Goal: Check status: Check status

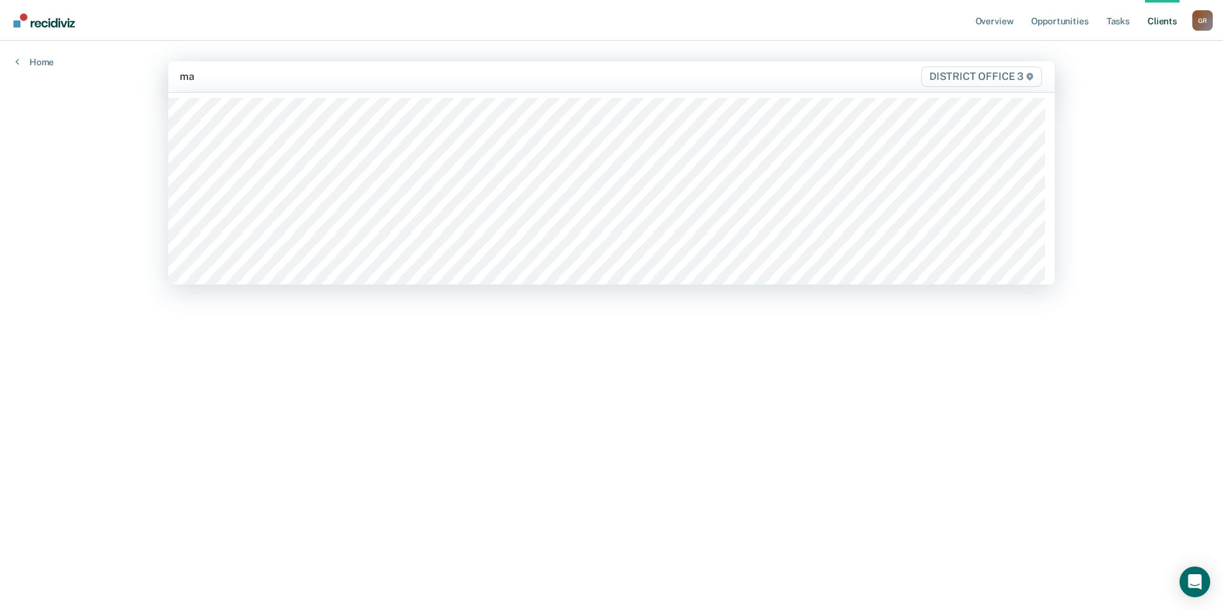
type input "may"
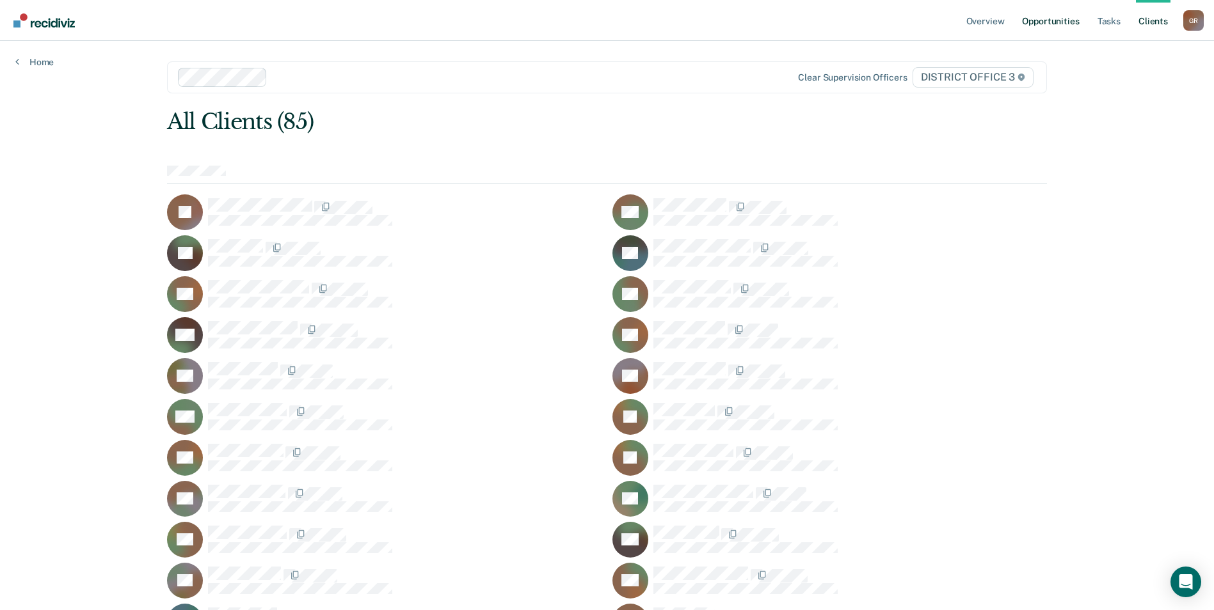
click at [1059, 25] on link "Opportunities" at bounding box center [1050, 20] width 62 height 41
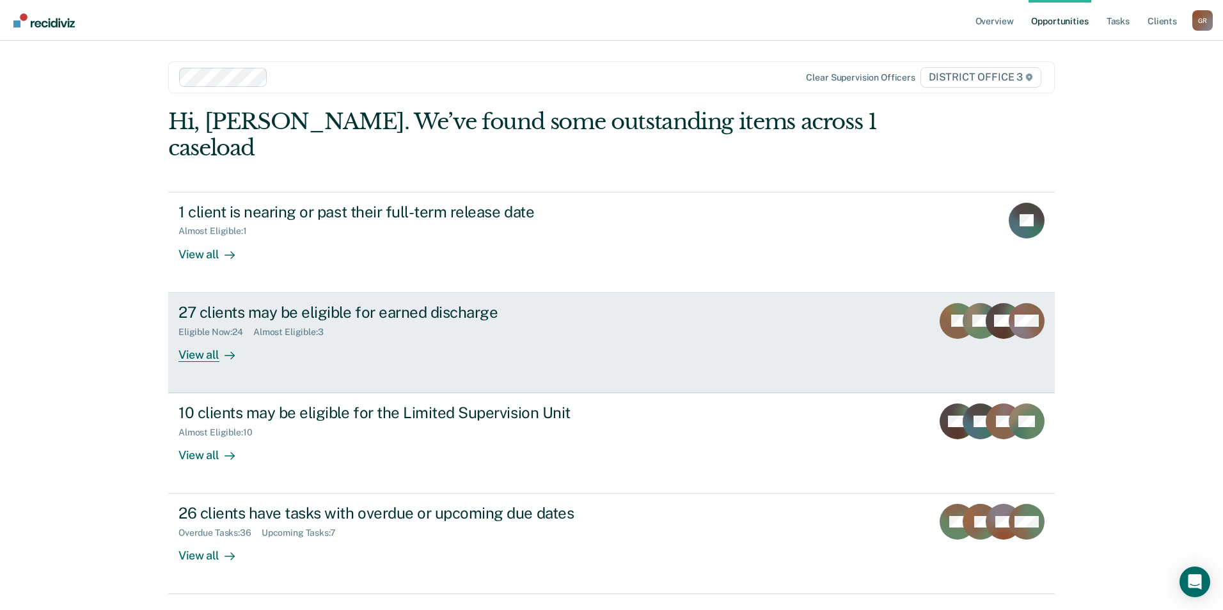
click at [225, 351] on icon at bounding box center [230, 356] width 10 height 10
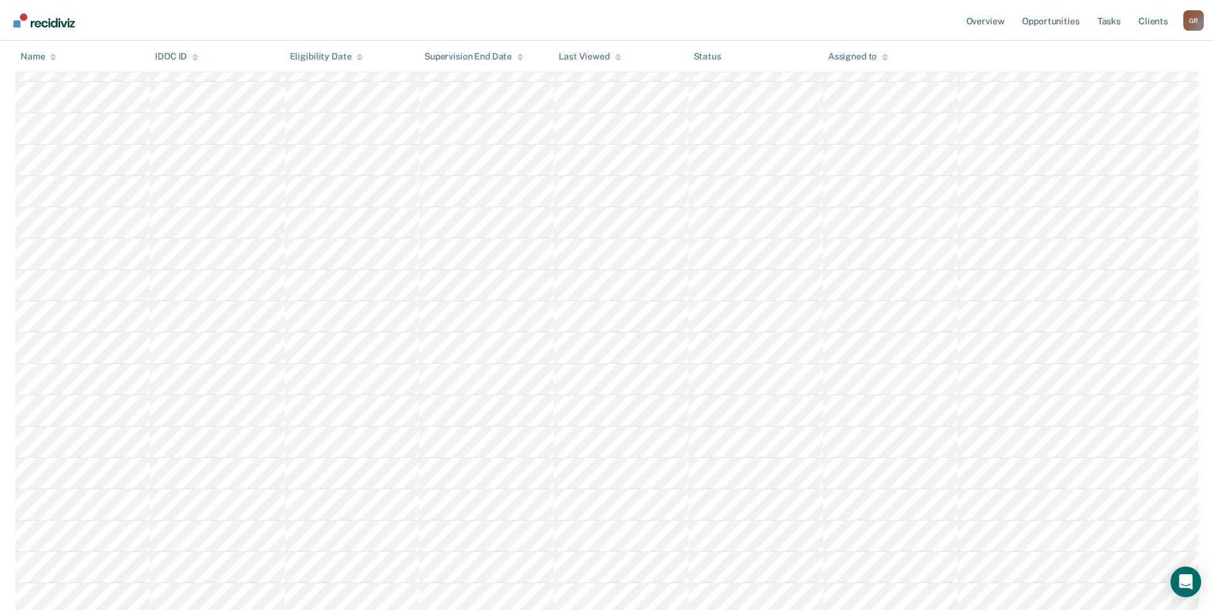
scroll to position [424, 0]
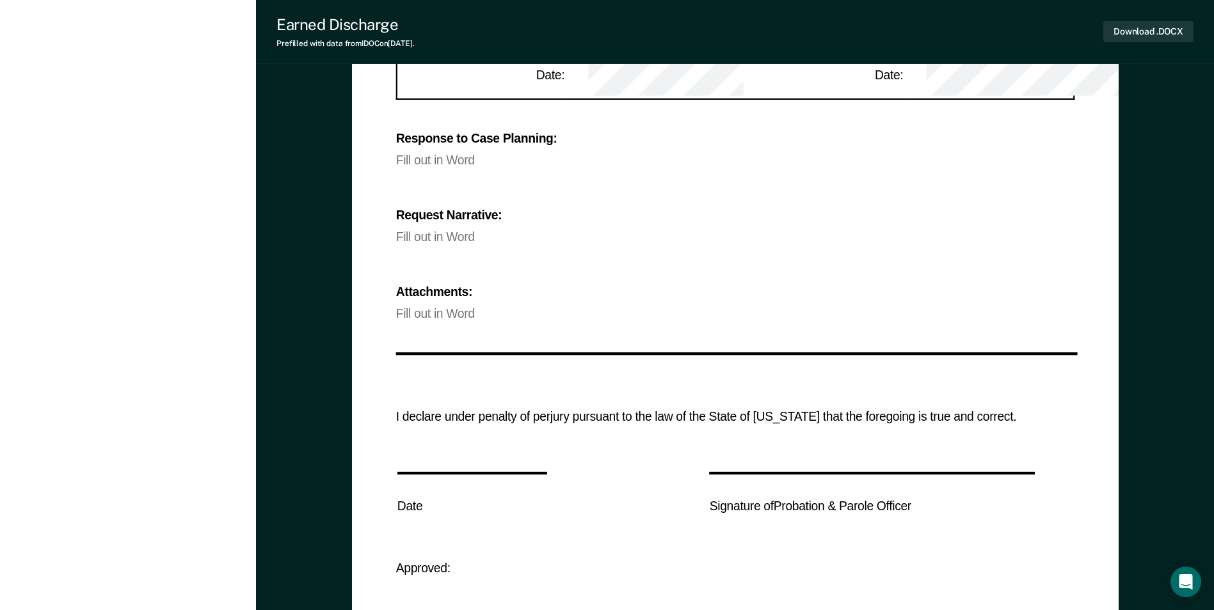
scroll to position [967, 0]
